Goal: Information Seeking & Learning: Find specific fact

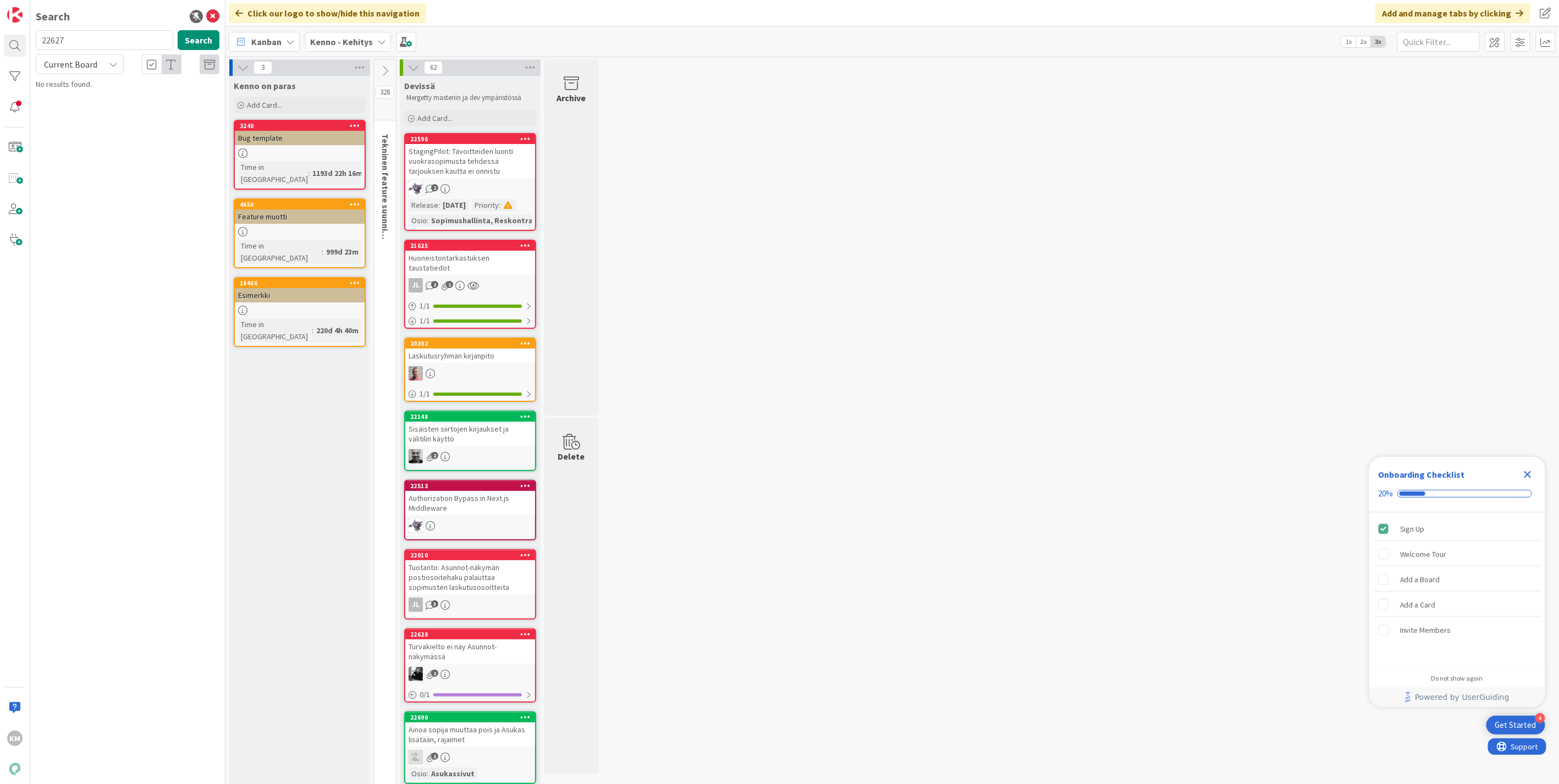
type input "22627"
click at [115, 65] on icon at bounding box center [113, 64] width 8 height 8
drag, startPoint x: 83, startPoint y: 111, endPoint x: 89, endPoint y: 103, distance: 10.0
click at [83, 111] on span "All Boards" at bounding box center [98, 109] width 115 height 16
click at [198, 37] on button "Search" at bounding box center [198, 40] width 42 height 20
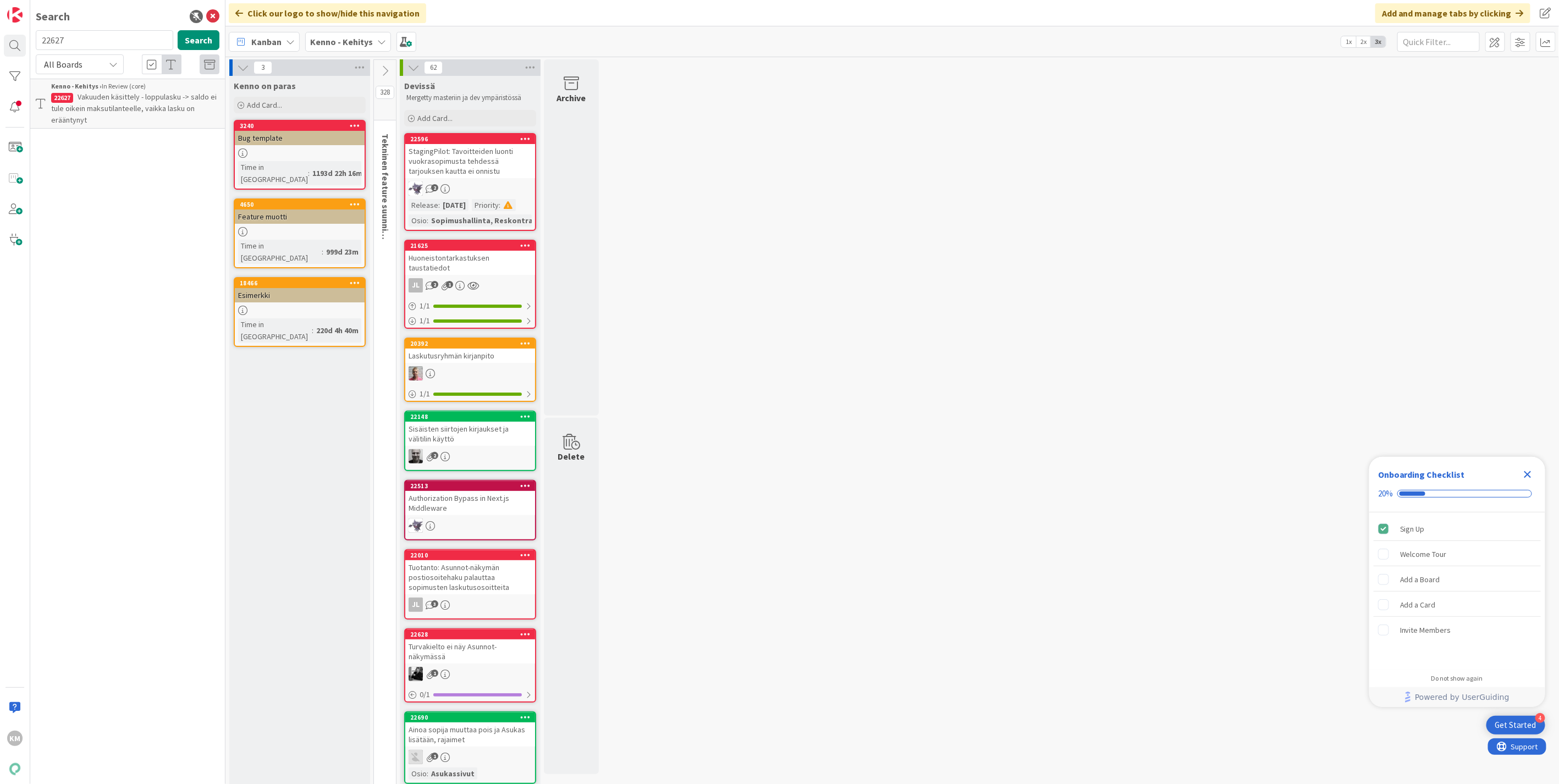
click at [155, 105] on span "Vakuuden käsittely - loppulasku -> saldo ei tule oikein maksutilanteelle, vaikk…" at bounding box center [134, 108] width 165 height 33
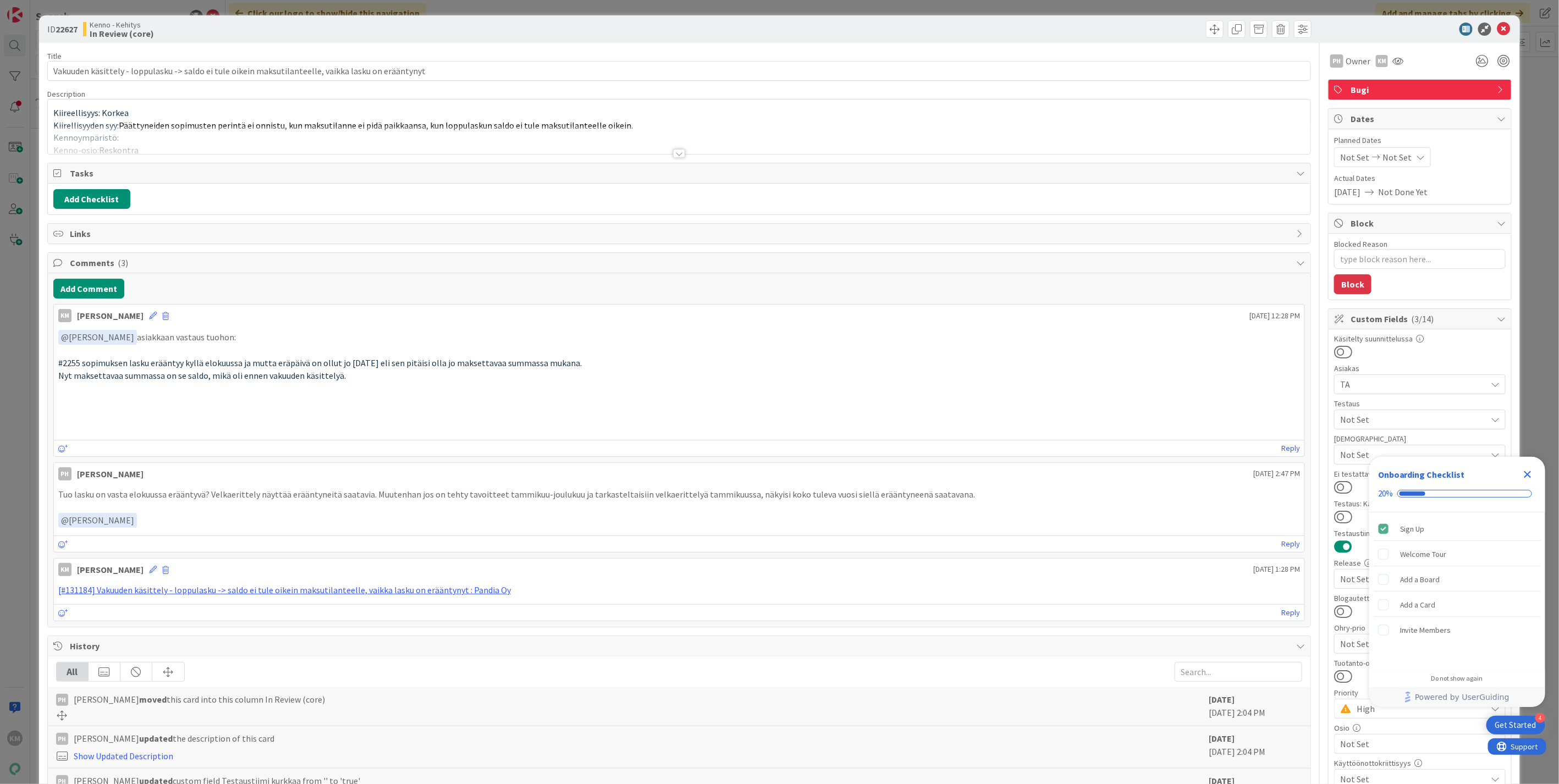
type textarea "x"
click at [362, 376] on p "Nyt maksettavaa summassa on se saldo, mikä oli ennen vakuuden käsittelyä." at bounding box center [679, 376] width 1242 height 12
type textarea "x"
click at [1498, 24] on icon at bounding box center [1503, 28] width 13 height 13
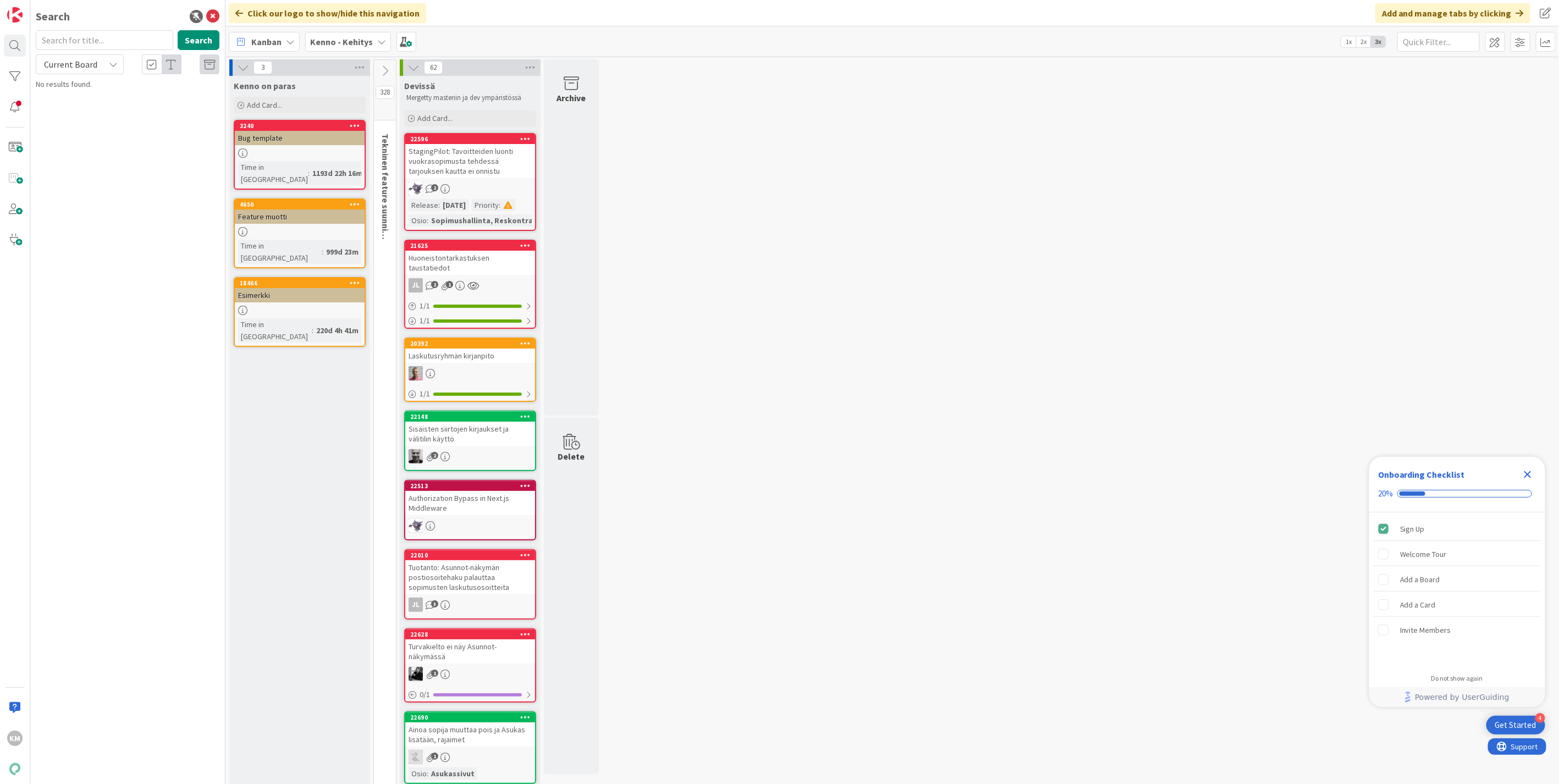
click at [111, 61] on icon at bounding box center [113, 64] width 8 height 8
click at [335, 42] on b "Kenno - Kehitys" at bounding box center [341, 42] width 63 height 11
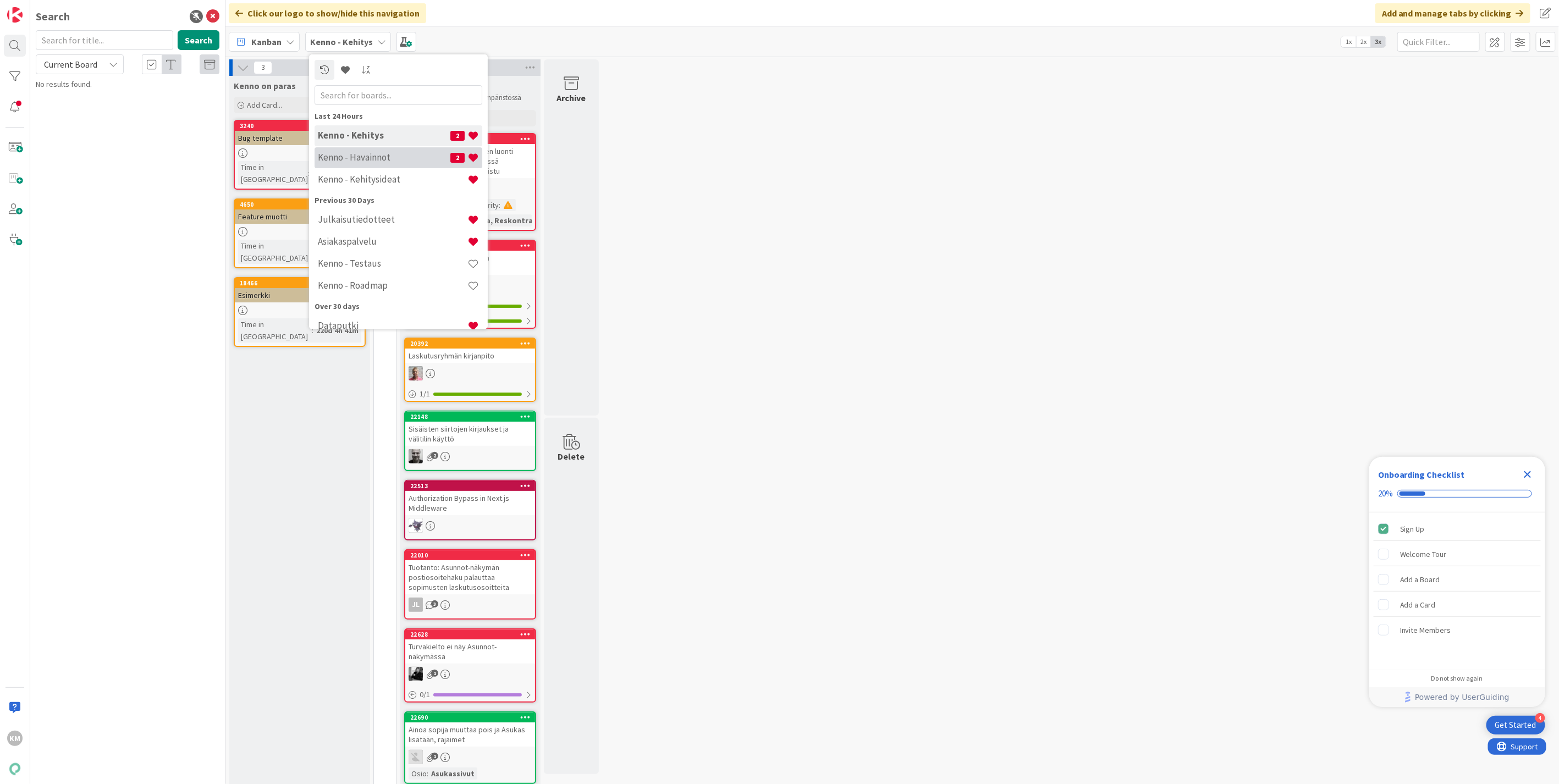
click at [336, 148] on div "Kenno - Havainnot 2" at bounding box center [398, 157] width 168 height 21
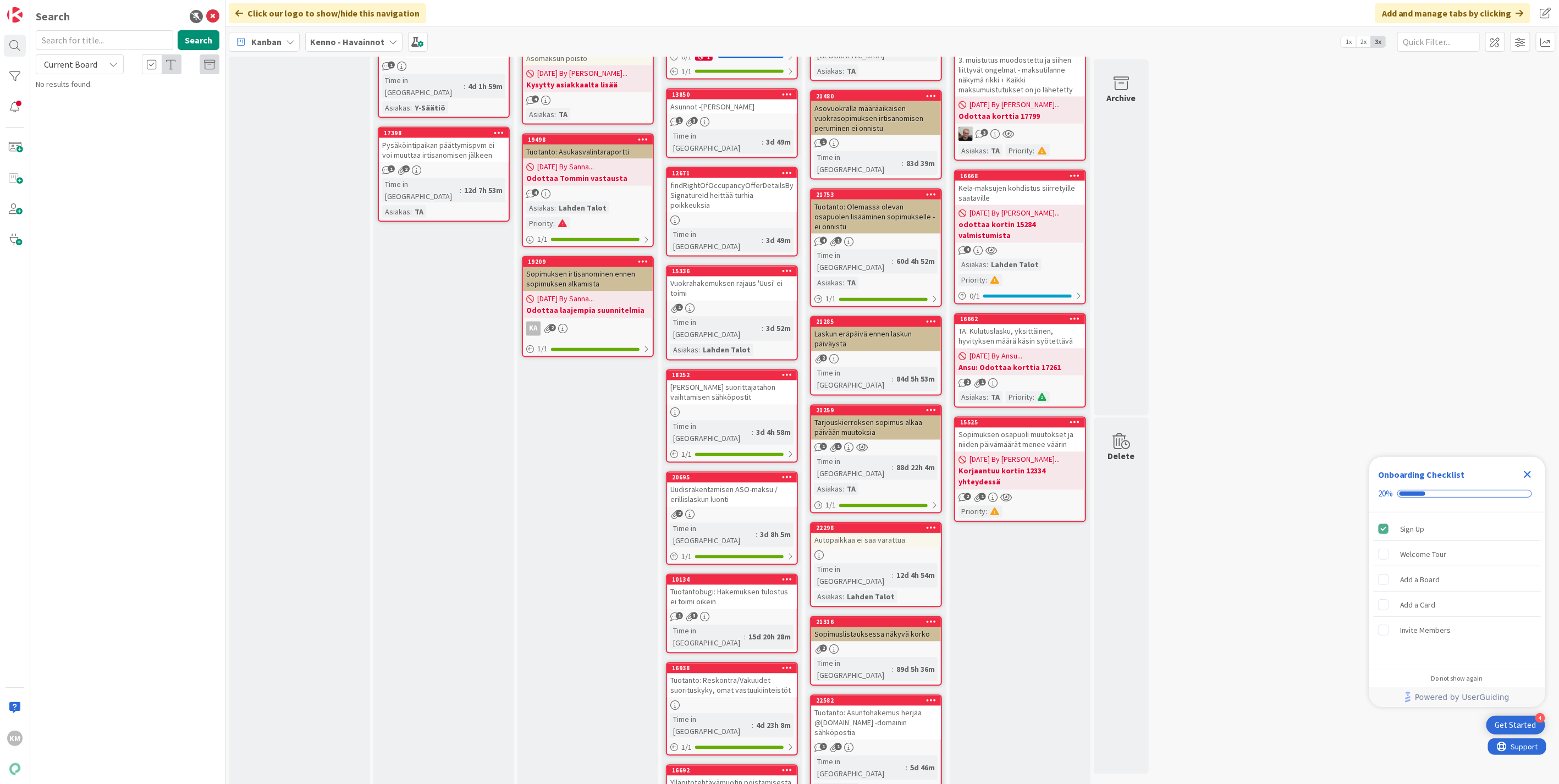
scroll to position [1222, 0]
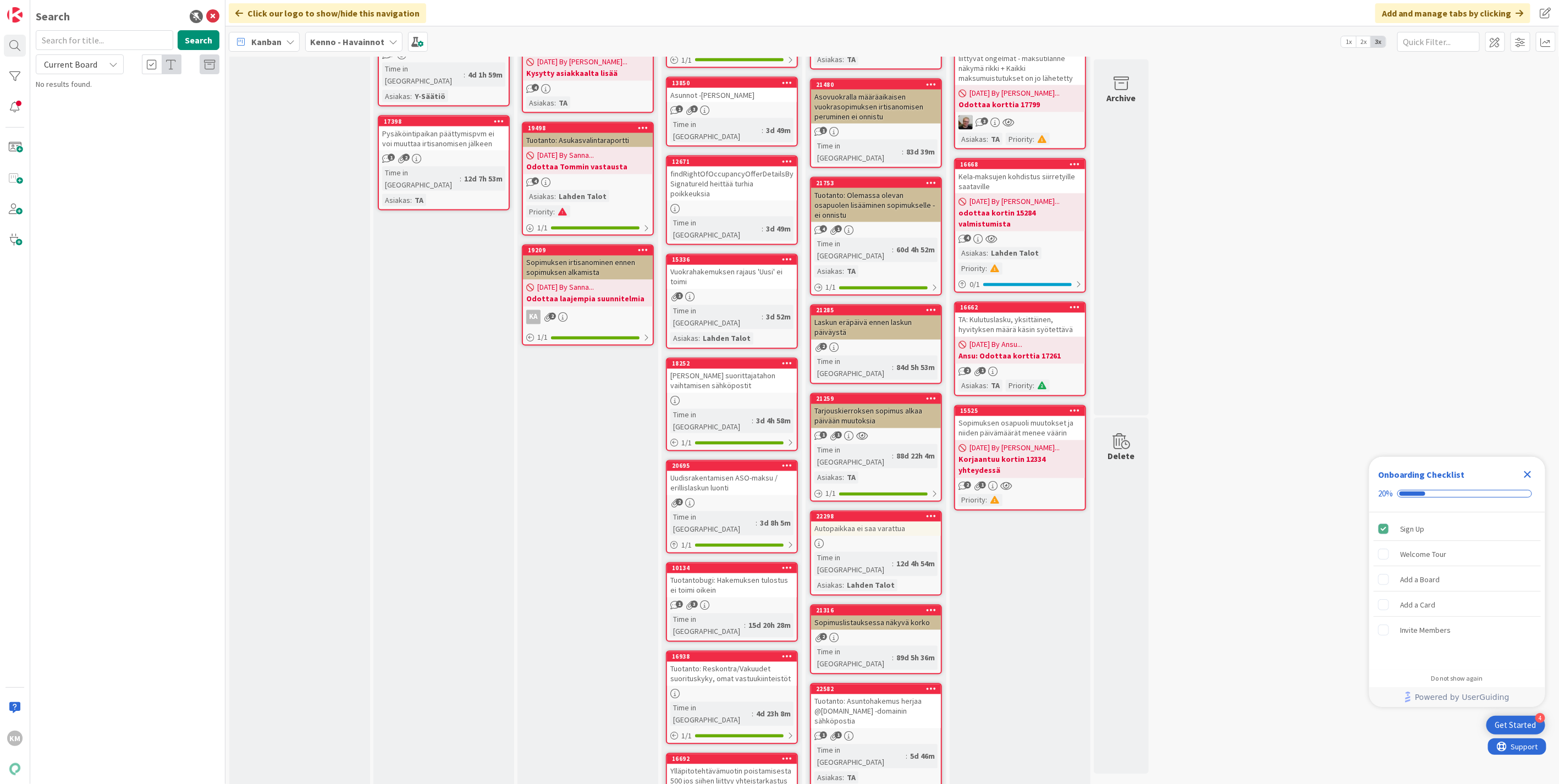
click at [1044, 229] on b "odottaa kortin 15284 valmistumista" at bounding box center [1020, 218] width 123 height 22
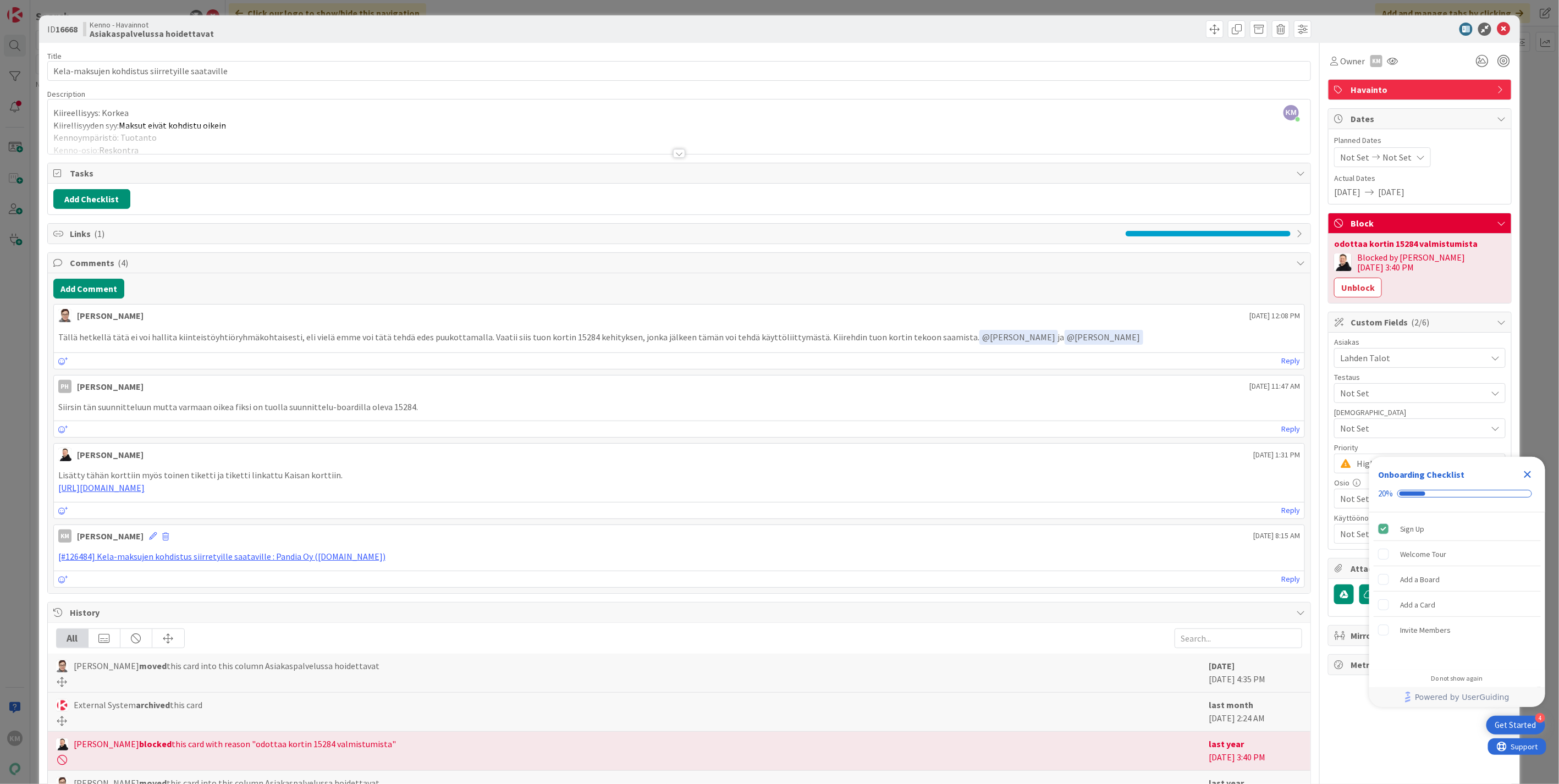
click at [567, 337] on p "Tällä hetkellä tätä ei voi hallita kiinteistöyhtiöryhmäkohtaisesti, eli vielä e…" at bounding box center [679, 337] width 1242 height 15
copy p "15284"
click at [1497, 30] on icon at bounding box center [1503, 28] width 13 height 13
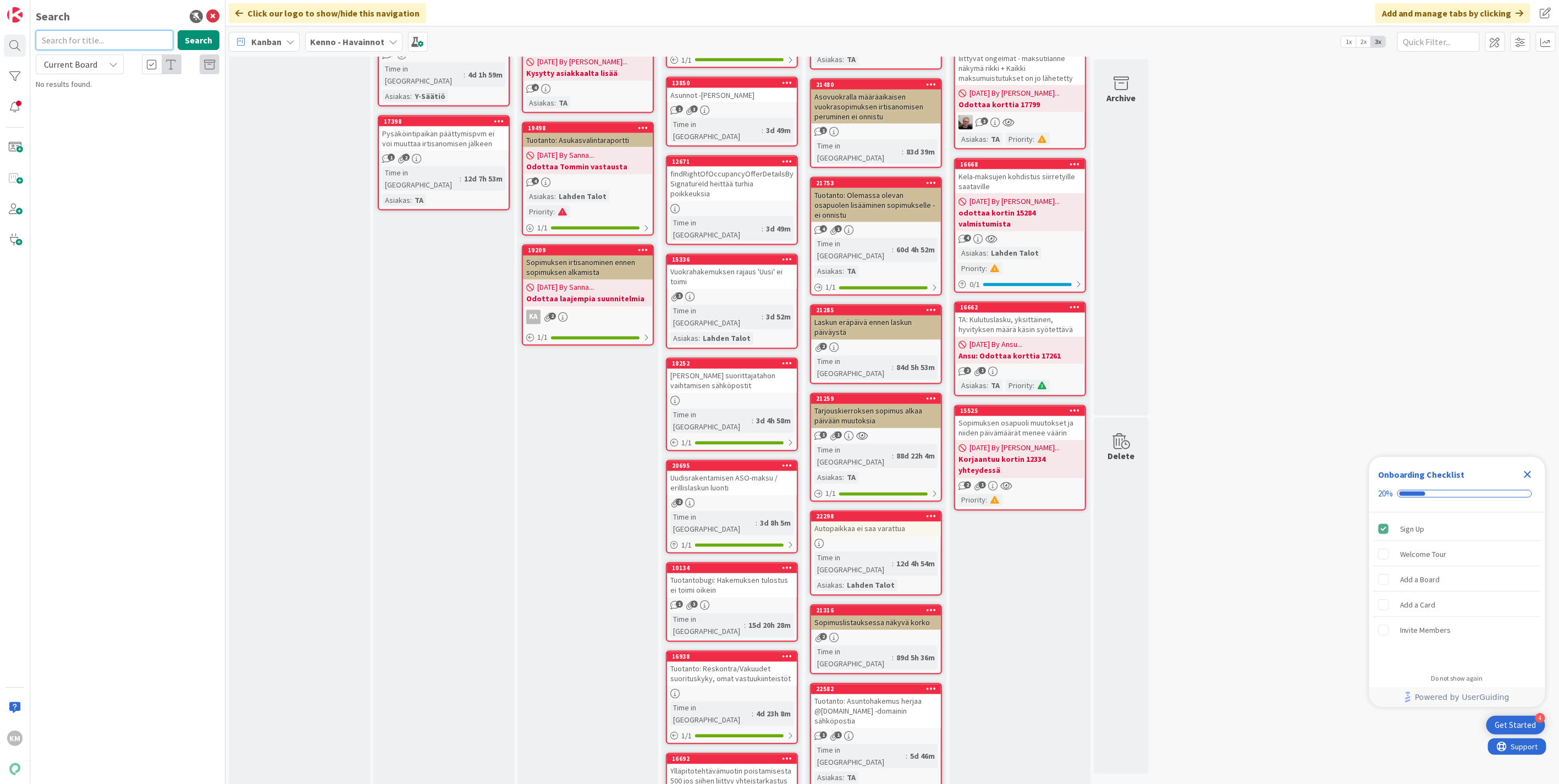
drag, startPoint x: 95, startPoint y: 38, endPoint x: 118, endPoint y: 42, distance: 23.3
click at [109, 44] on input "text" at bounding box center [105, 40] width 138 height 20
paste input "17799"
type input "17799"
click at [209, 36] on button "Search" at bounding box center [198, 40] width 42 height 20
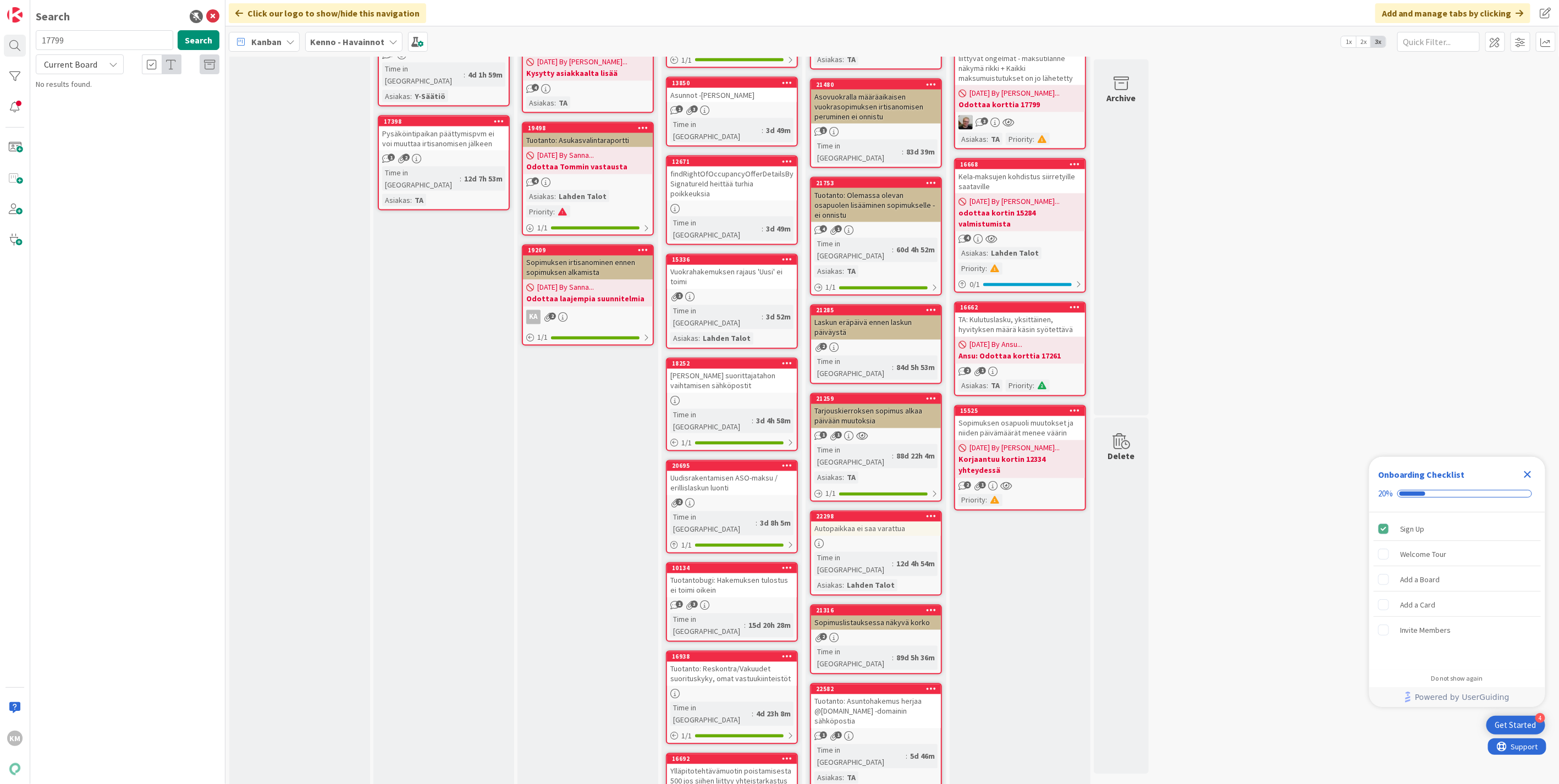
click at [101, 61] on div "Current Board" at bounding box center [80, 65] width 88 height 20
click at [89, 105] on span "All Boards" at bounding box center [98, 109] width 115 height 16
click at [98, 91] on p "Maksumuistutusten asetukset ja rajaaminen" at bounding box center [135, 103] width 168 height 23
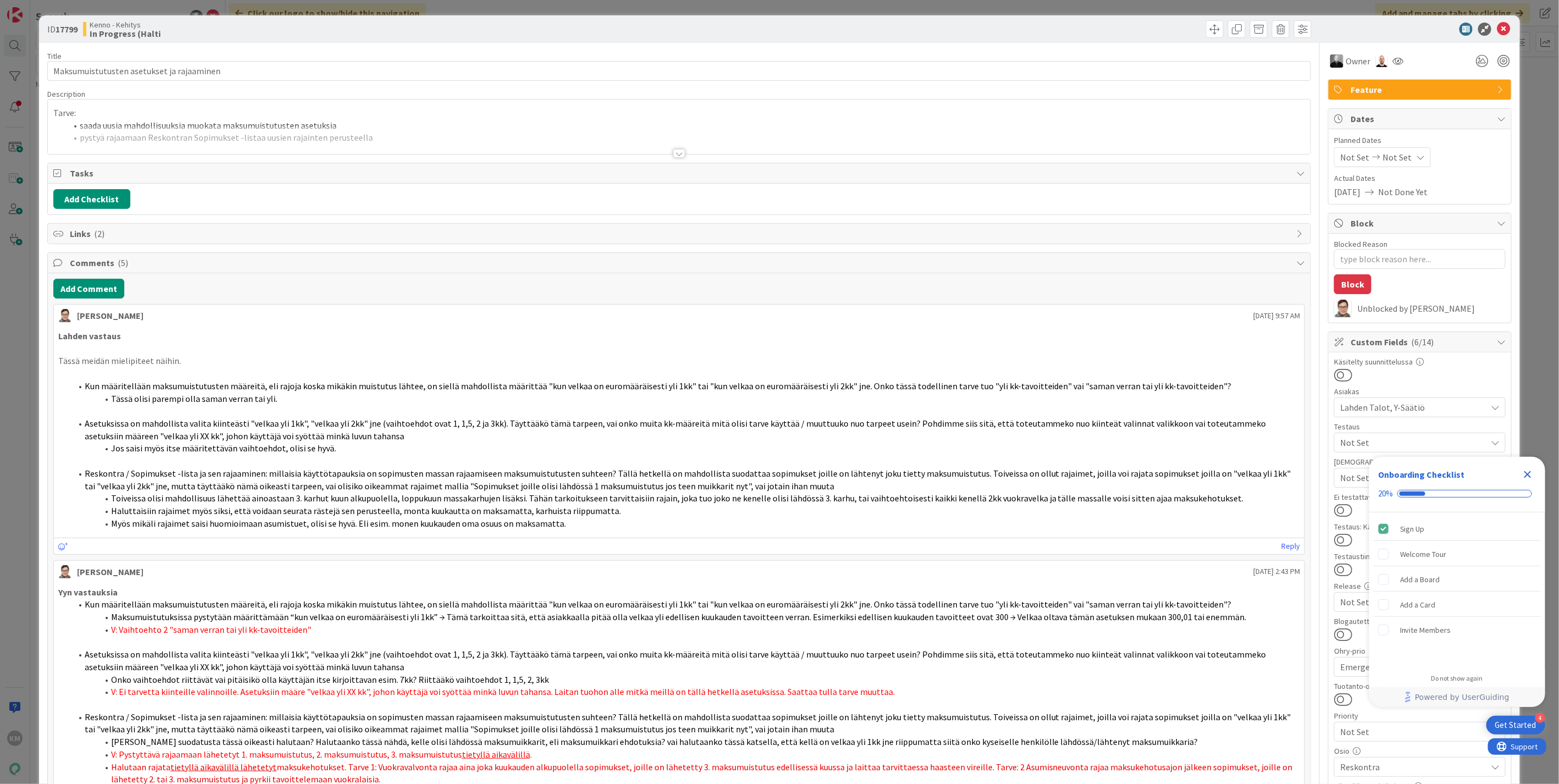
type textarea "x"
click at [1497, 28] on icon at bounding box center [1503, 28] width 13 height 13
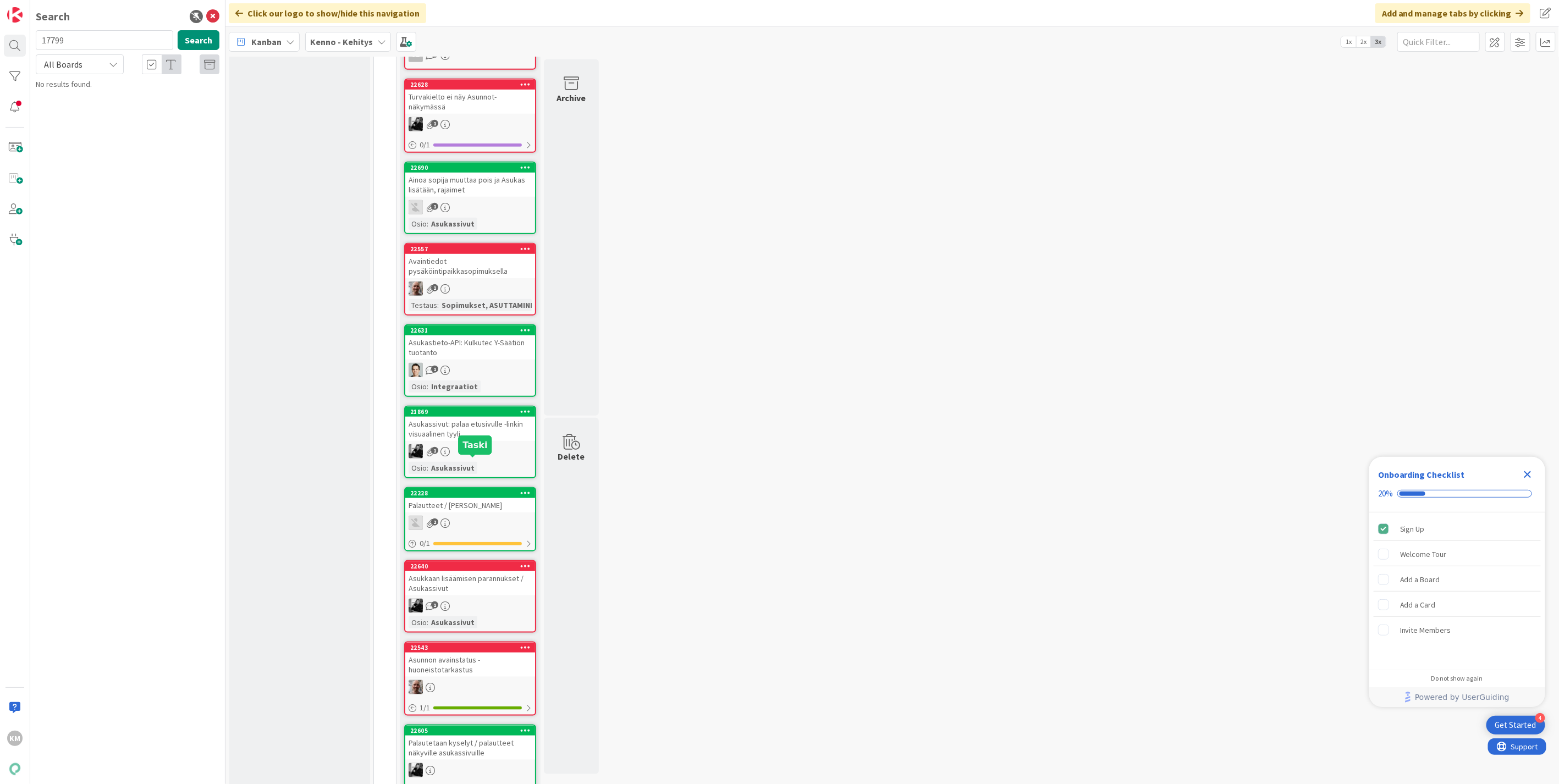
scroll to position [305, 0]
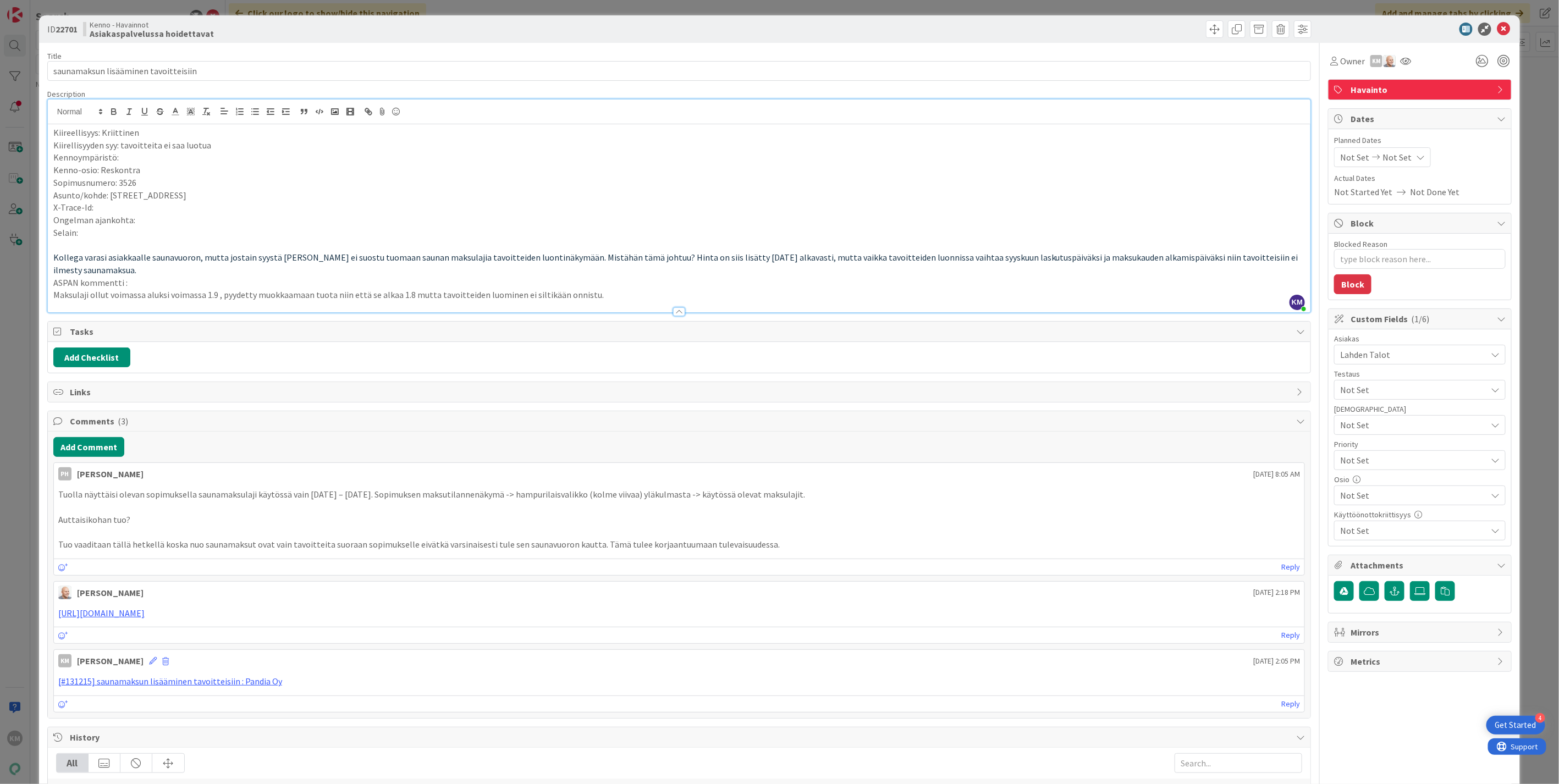
click at [1494, 20] on div "ID 22701 Kenno - Havainnot Asiakaspalvelussa hoidettavat" at bounding box center [780, 29] width 1481 height 28
click at [1497, 23] on icon at bounding box center [1503, 28] width 13 height 13
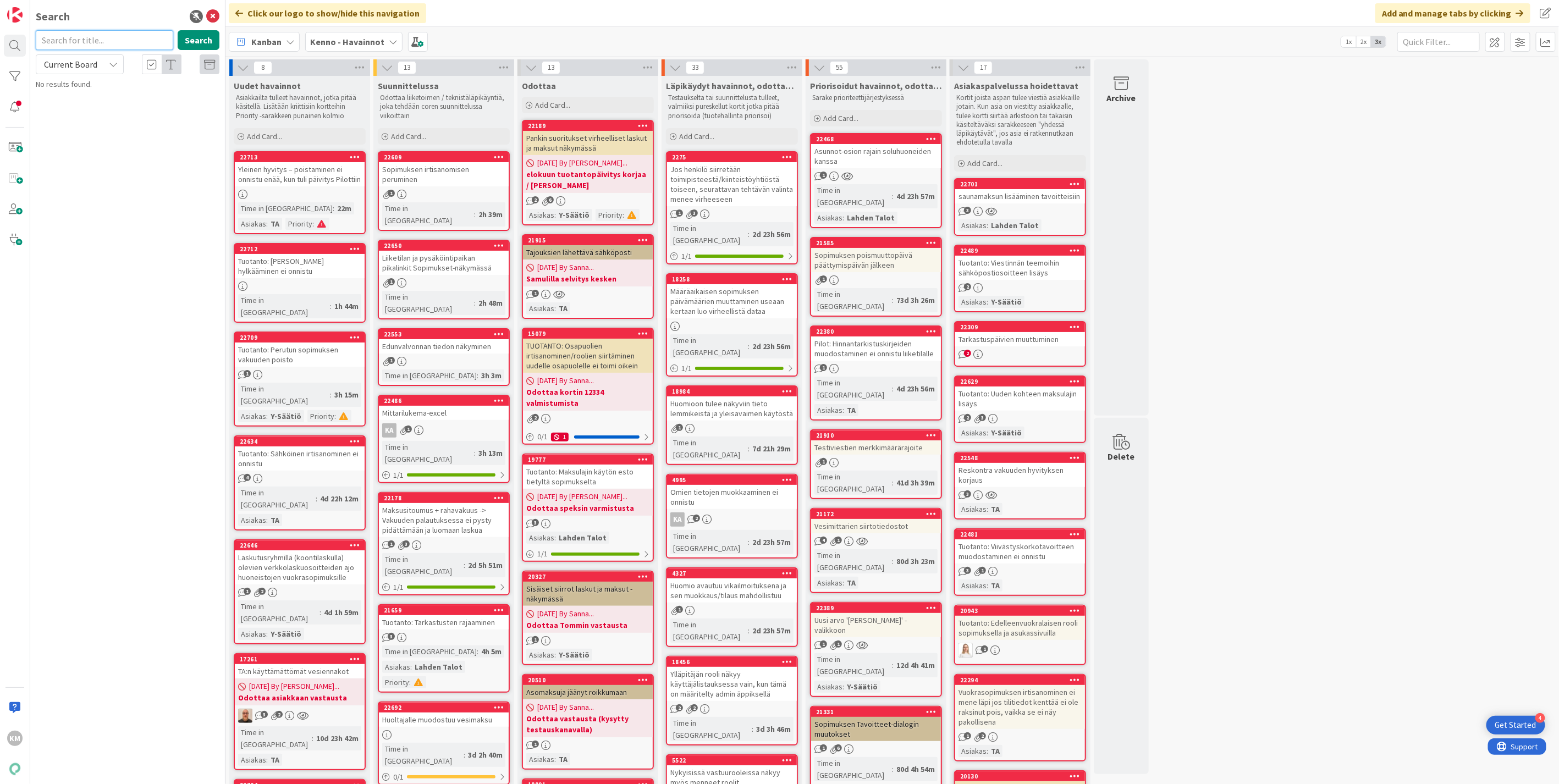
paste input "15284"
click at [196, 40] on button "Search" at bounding box center [198, 40] width 42 height 20
type input "15284"
click at [111, 66] on icon at bounding box center [113, 64] width 8 height 8
click at [89, 117] on span "All Boards" at bounding box center [98, 109] width 115 height 16
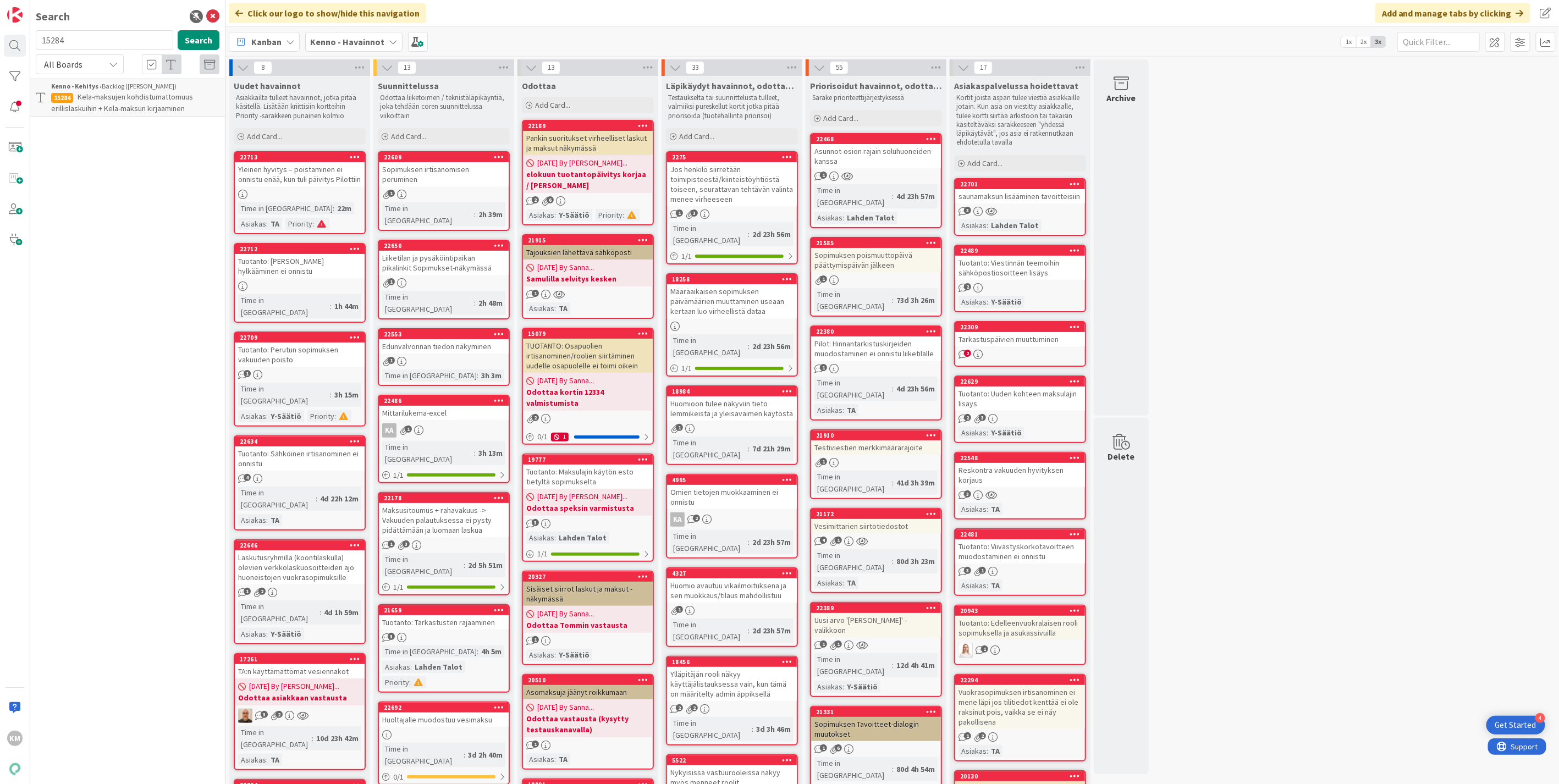
click at [164, 92] on span "Kela-maksujen kohdistumattomuus erillislaskuihin + Kela-maksun kirjaaminen" at bounding box center [122, 102] width 142 height 22
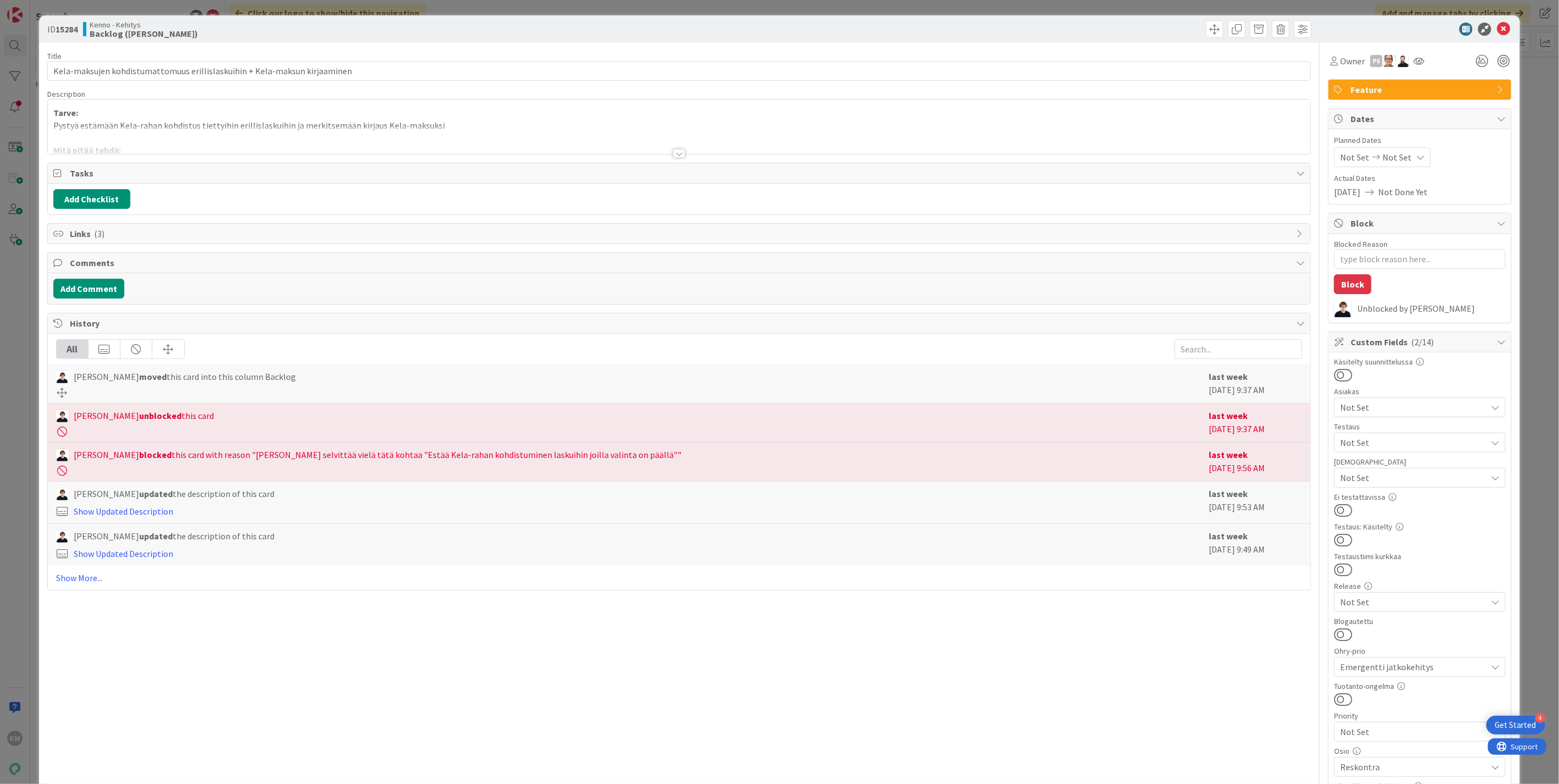
type textarea "x"
click at [65, 26] on b "15284" at bounding box center [66, 29] width 22 height 11
copy b "15284"
click at [1497, 28] on icon at bounding box center [1503, 28] width 13 height 13
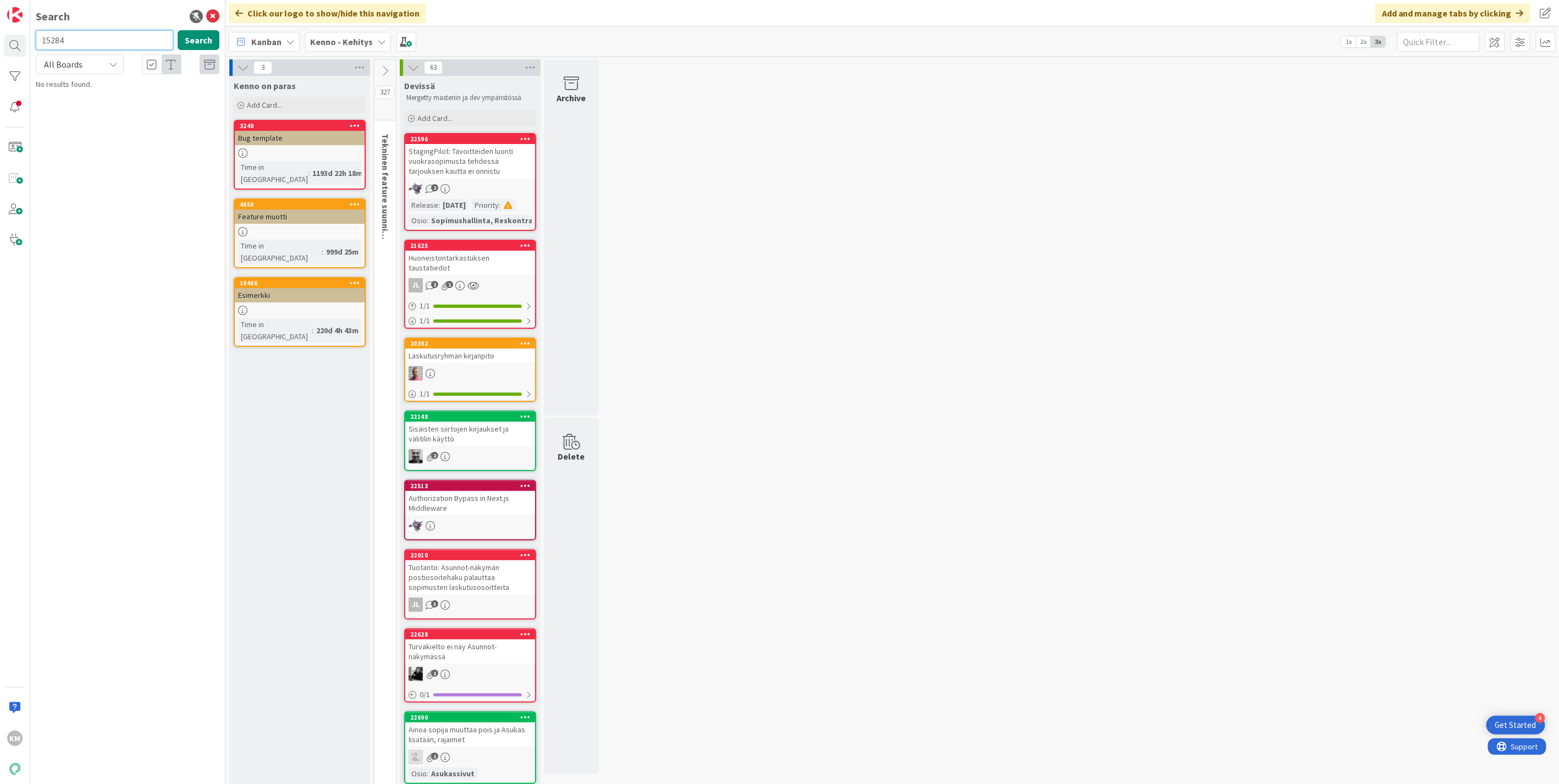
drag, startPoint x: 78, startPoint y: 38, endPoint x: -3, endPoint y: 30, distance: 81.4
click at [0, 30] on html "4 Get Started KM Search 15284 Search All Boards Current Board All Boards No res…" at bounding box center [780, 392] width 1559 height 784
paste input "20515"
type input "20515"
click at [200, 40] on button "Search" at bounding box center [198, 40] width 42 height 20
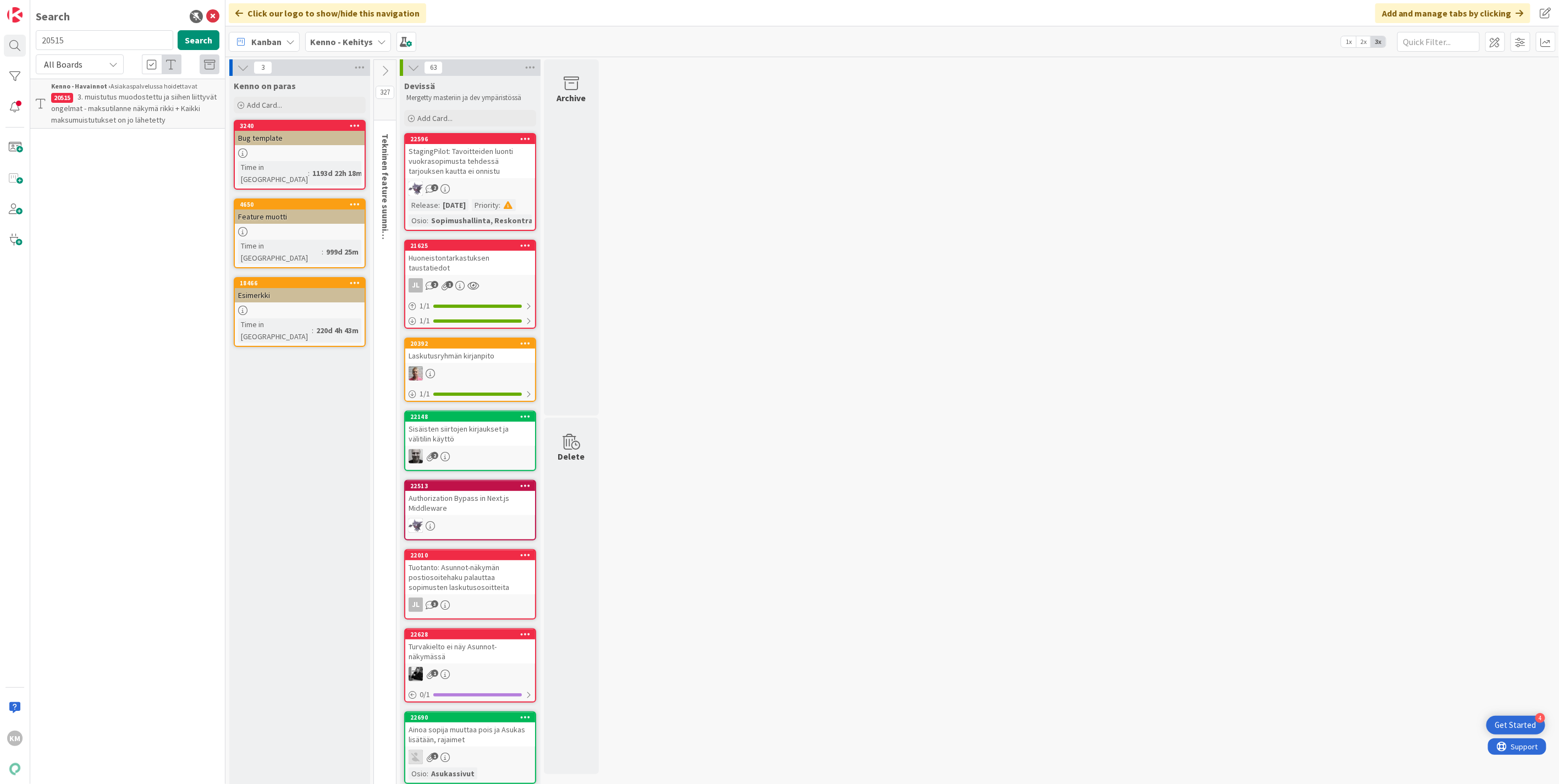
click at [129, 119] on span "3. muistutus muodostettu ja siihen liittyvät ongelmat - maksutilanne näkymä rik…" at bounding box center [134, 108] width 165 height 33
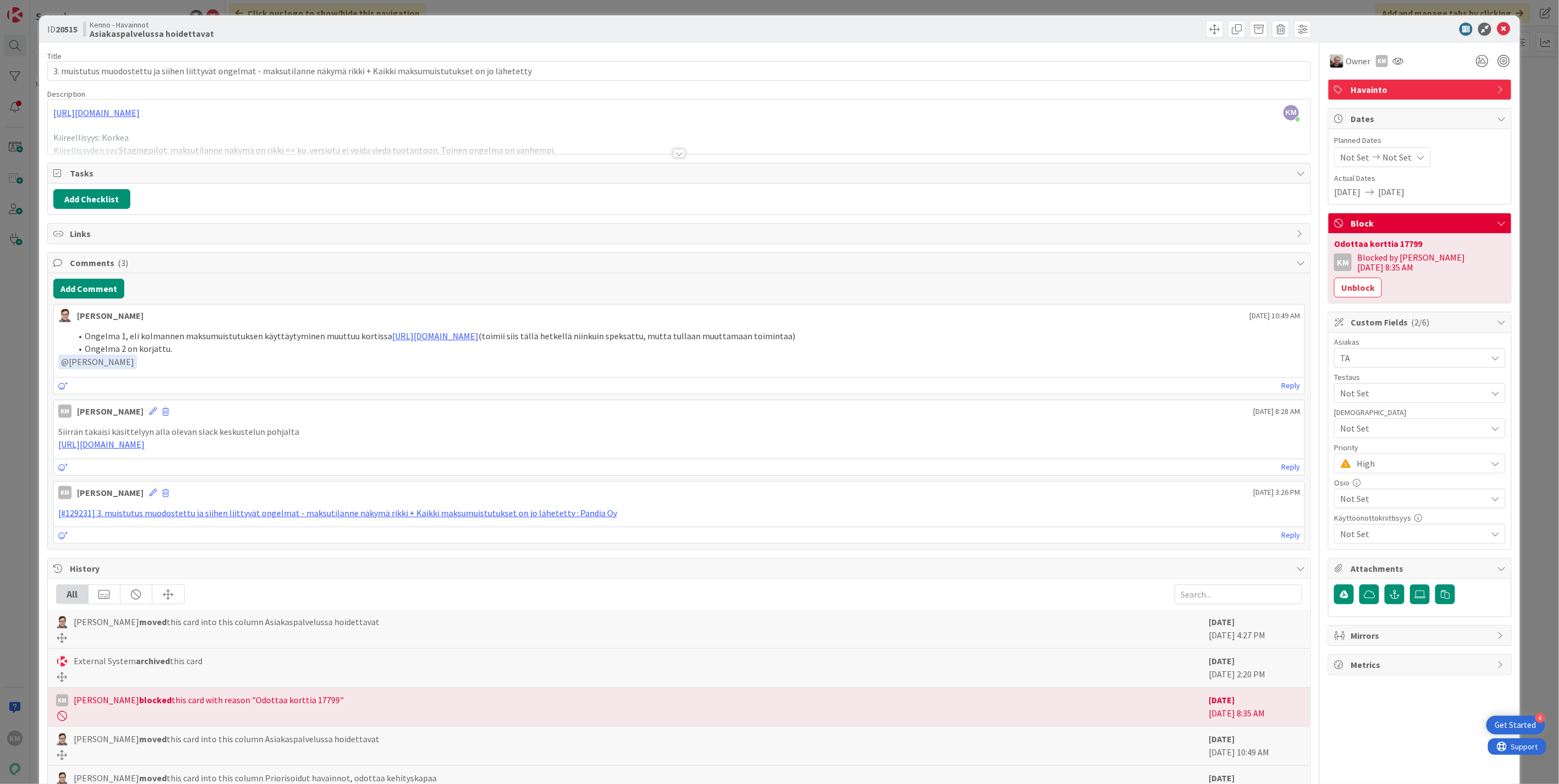
click at [1394, 241] on div "Odottaa korttia 17799" at bounding box center [1420, 243] width 171 height 8
copy div "17799"
click at [1497, 33] on icon at bounding box center [1503, 28] width 13 height 13
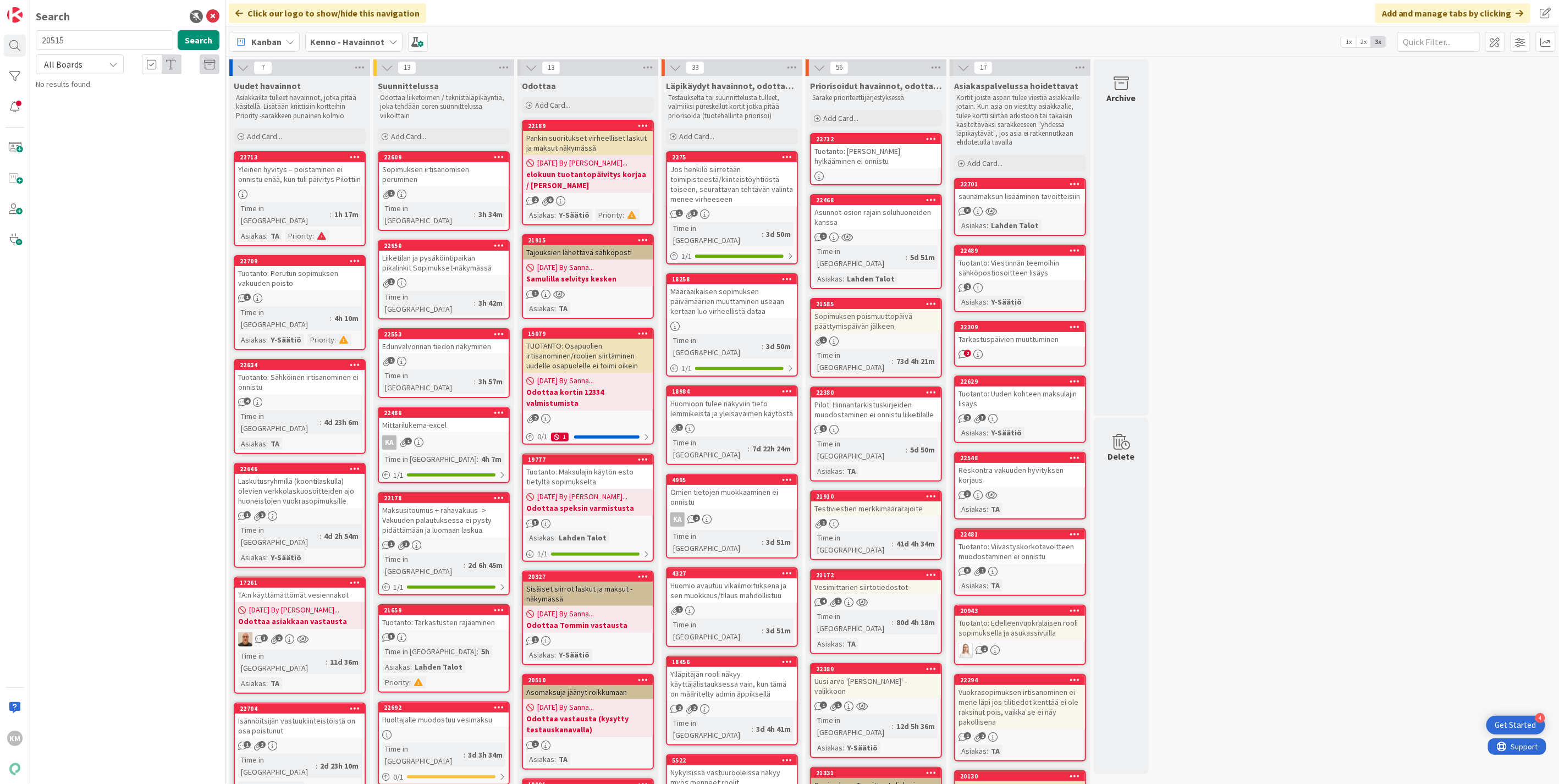
click at [1035, 196] on div "saunamaksun lisääminen tavoitteisiin" at bounding box center [1020, 196] width 130 height 15
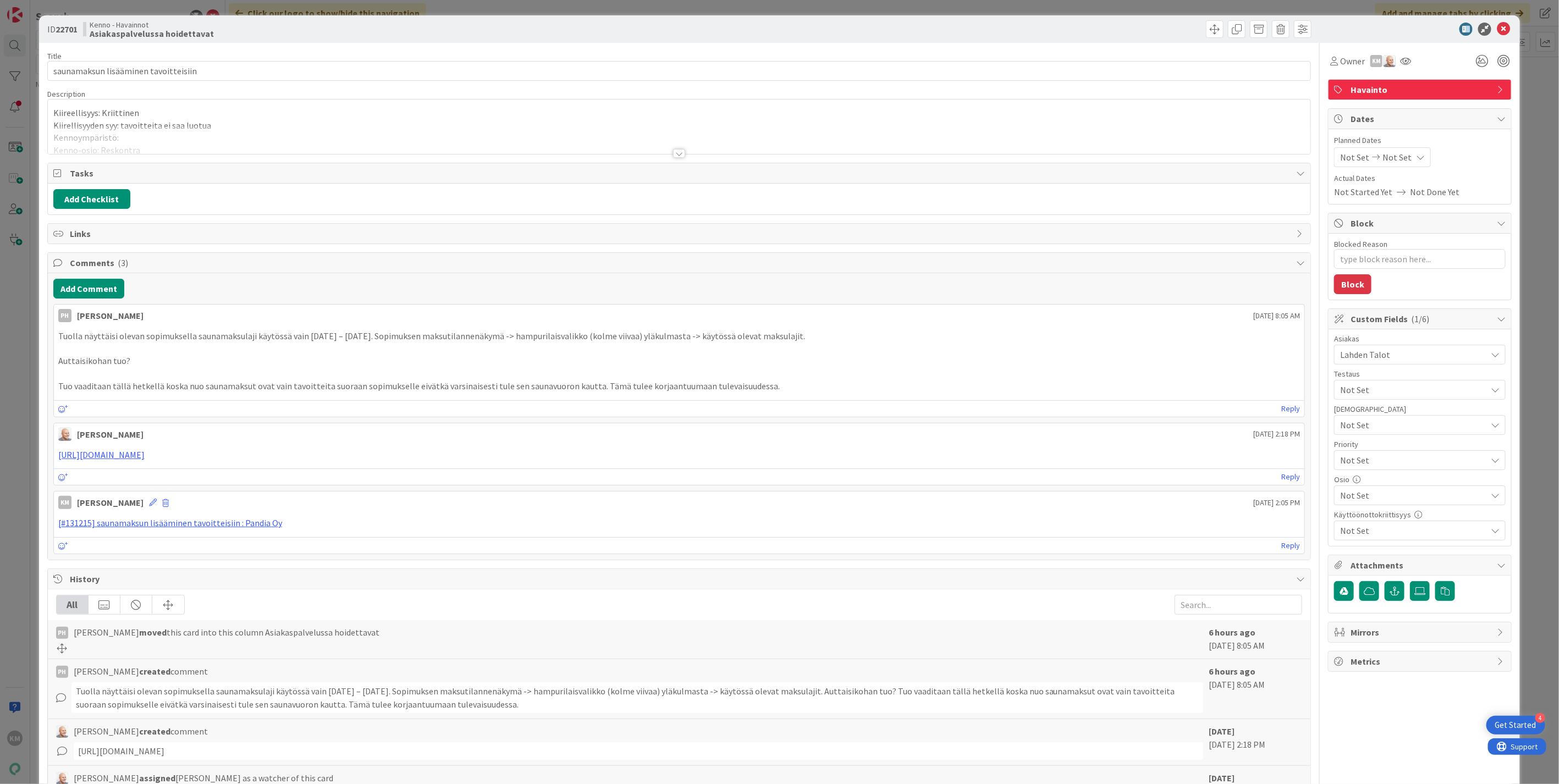
type textarea "x"
click at [108, 288] on button "Add Comment" at bounding box center [88, 289] width 71 height 20
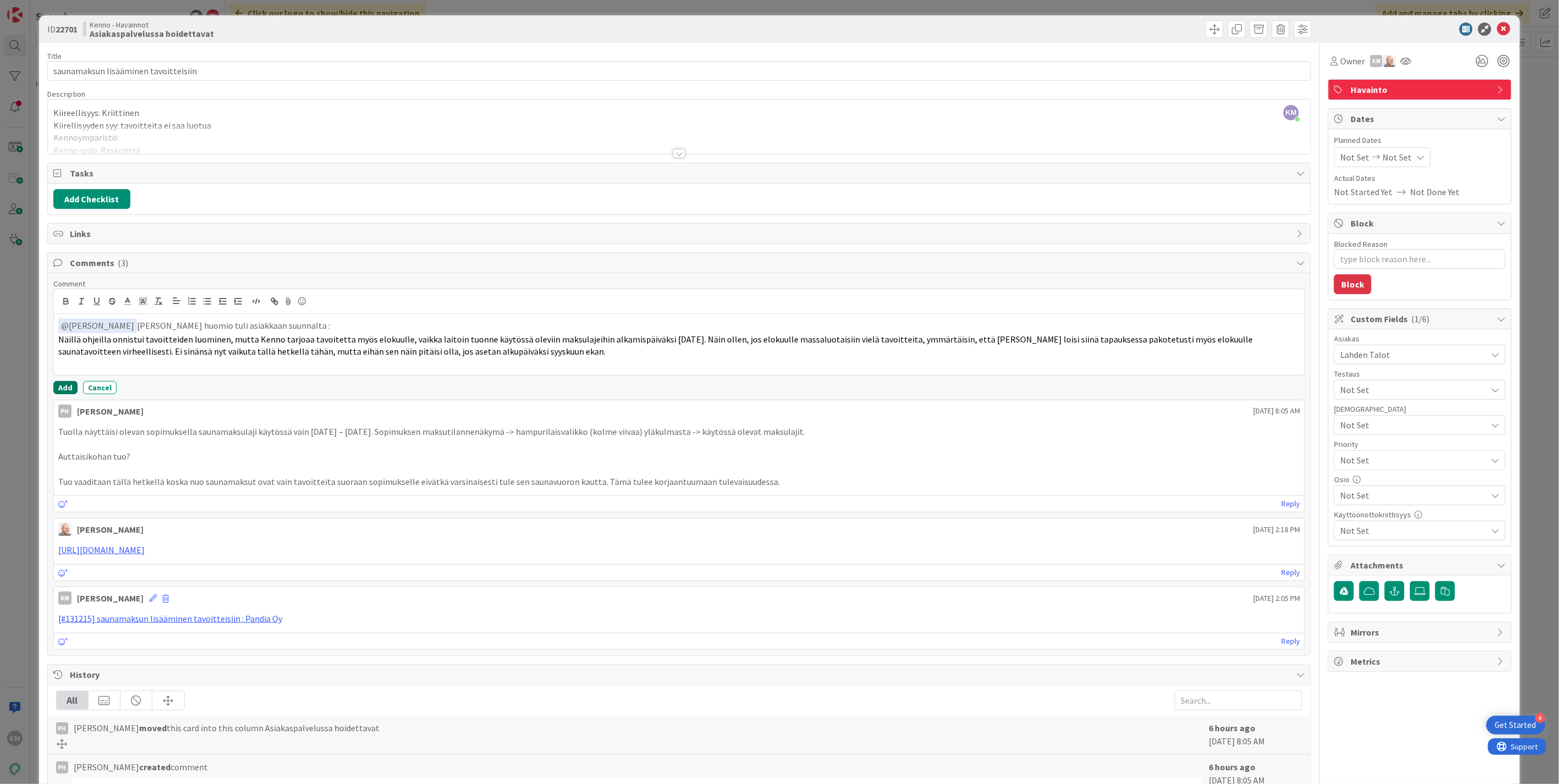
click at [67, 392] on button "Add" at bounding box center [65, 387] width 24 height 13
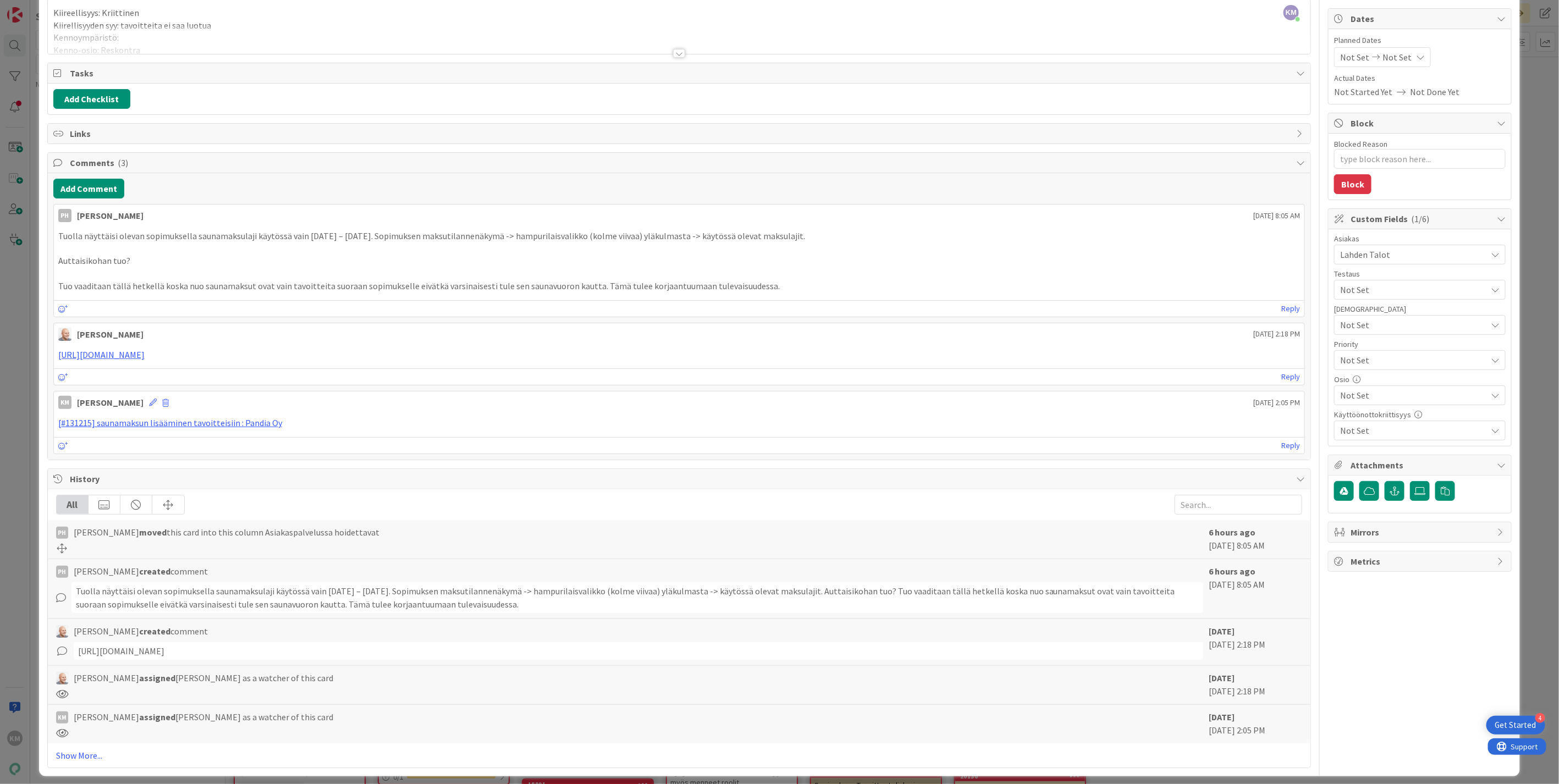
scroll to position [109, 0]
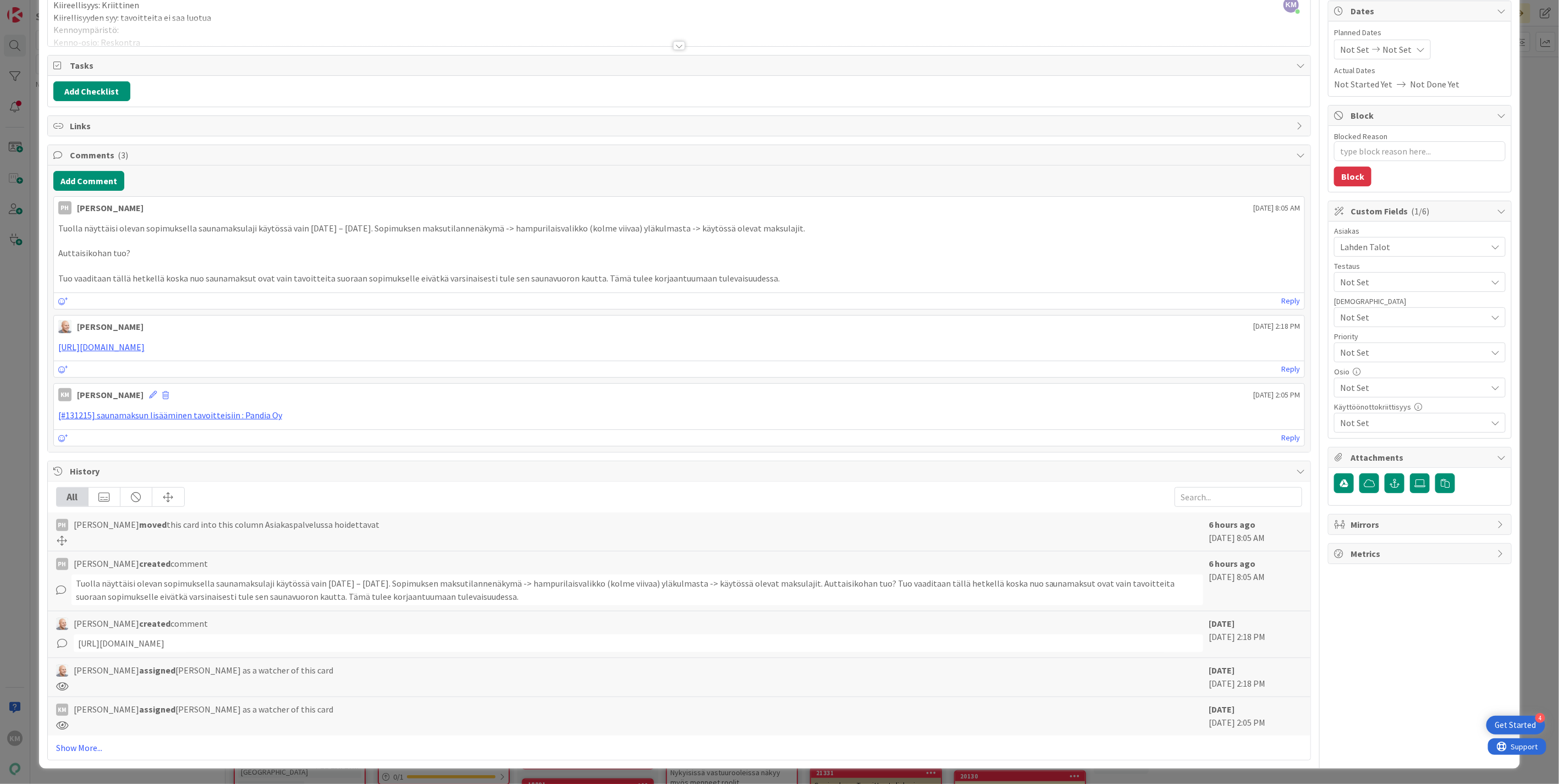
type textarea "x"
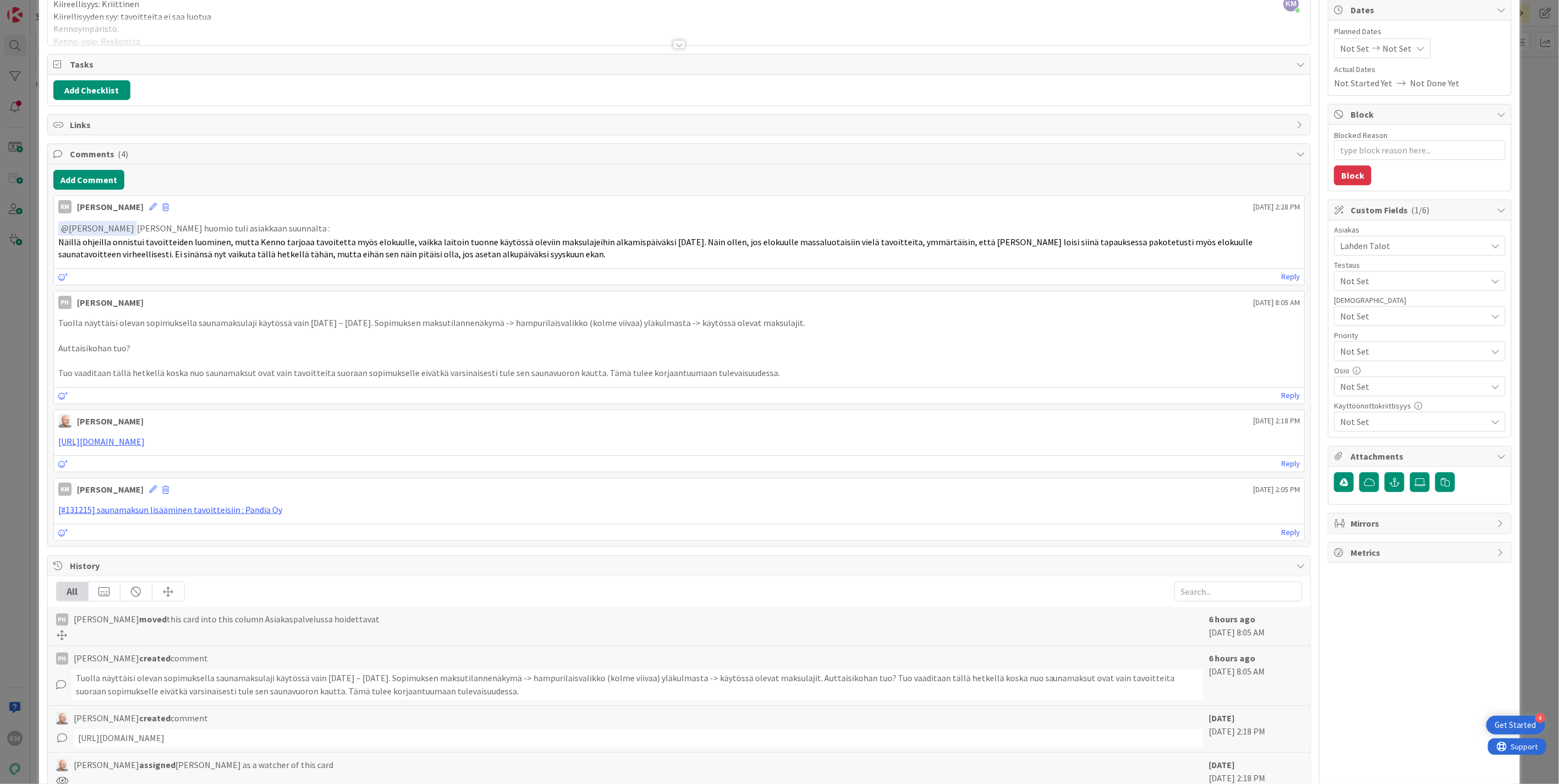
scroll to position [0, 0]
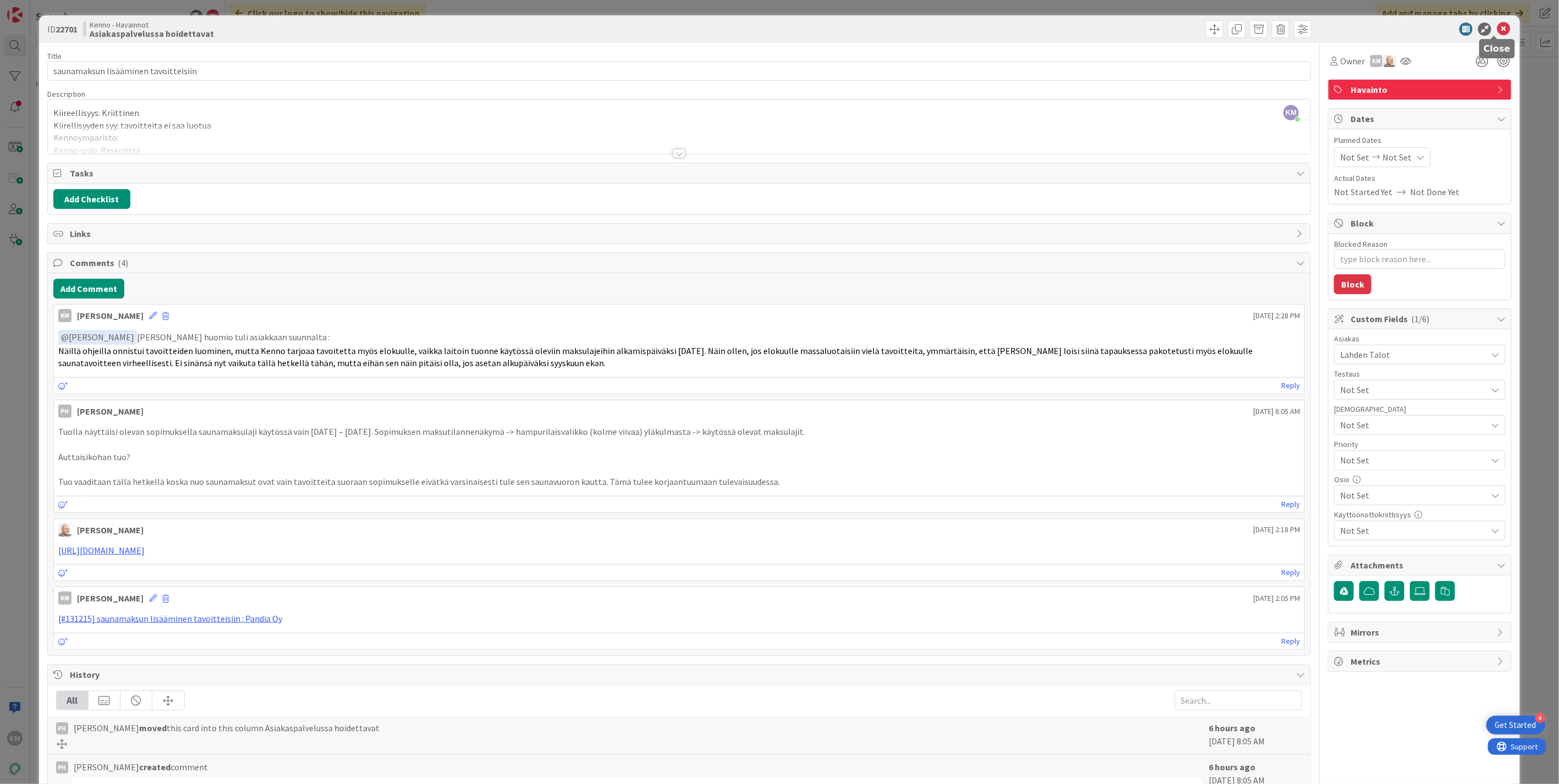
click at [1497, 28] on icon at bounding box center [1503, 28] width 13 height 13
